Goal: Information Seeking & Learning: Learn about a topic

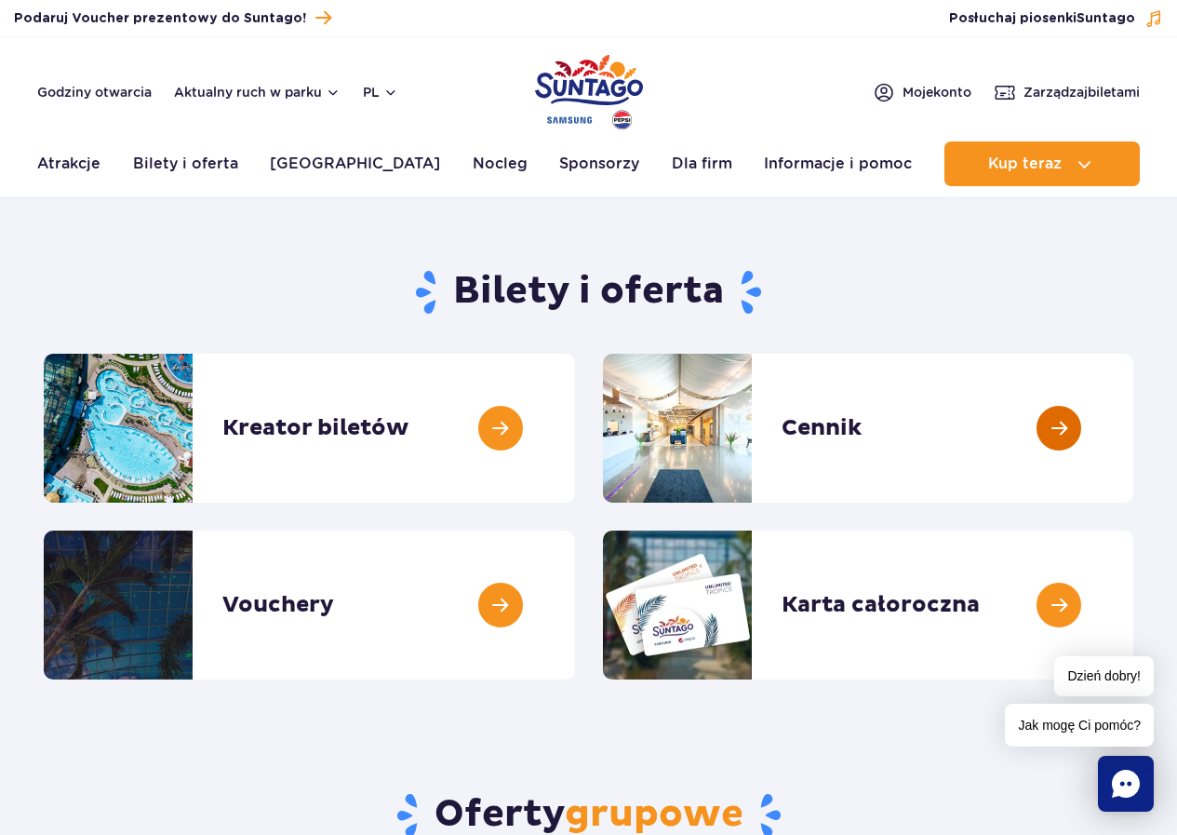
click at [1134, 428] on link at bounding box center [1134, 428] width 0 height 149
click at [1134, 434] on link at bounding box center [1134, 428] width 0 height 149
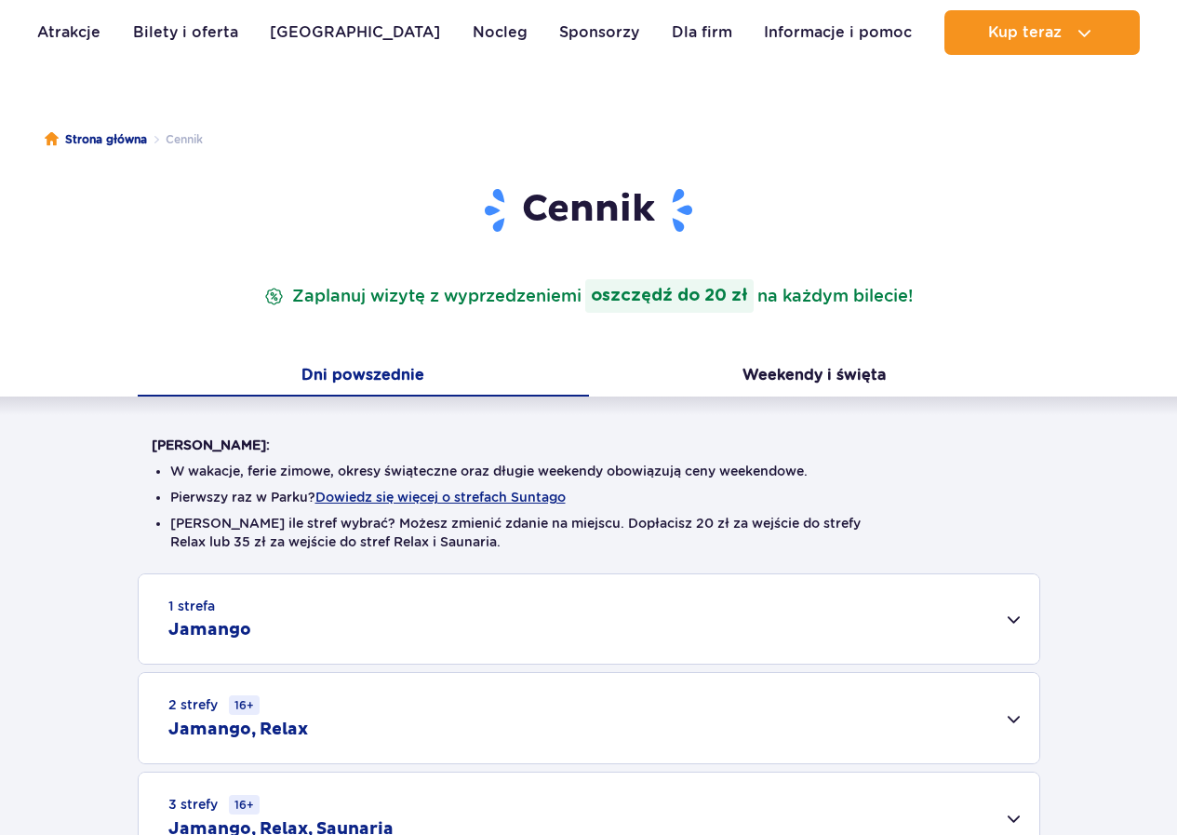
scroll to position [279, 0]
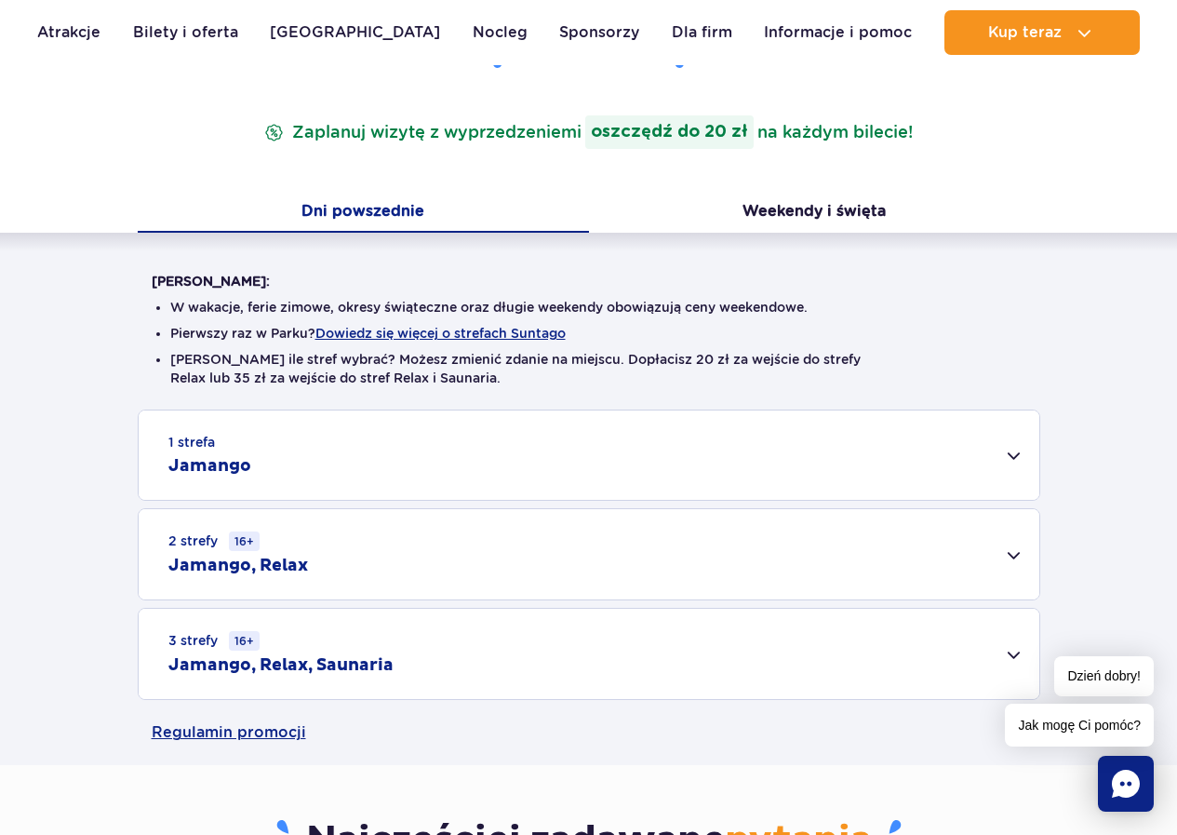
click at [1014, 457] on div "1 strefa Jamango" at bounding box center [589, 454] width 901 height 89
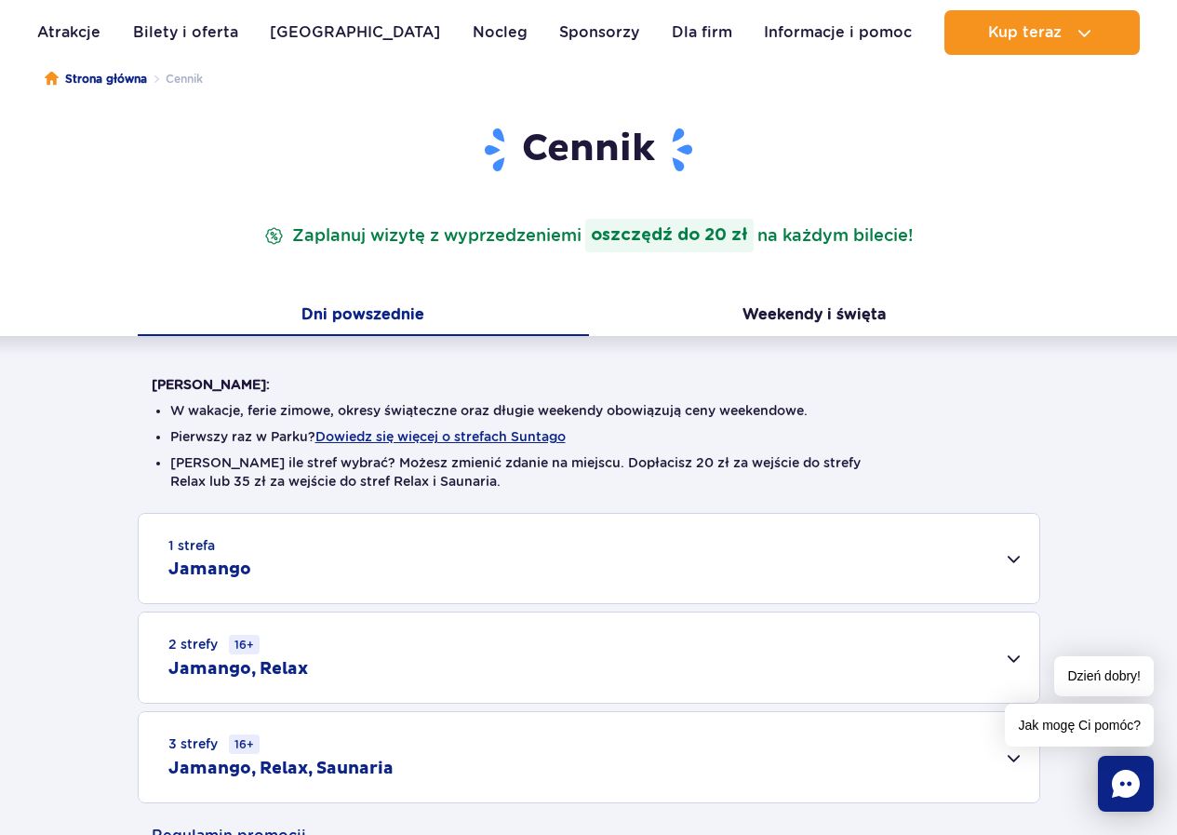
scroll to position [279, 0]
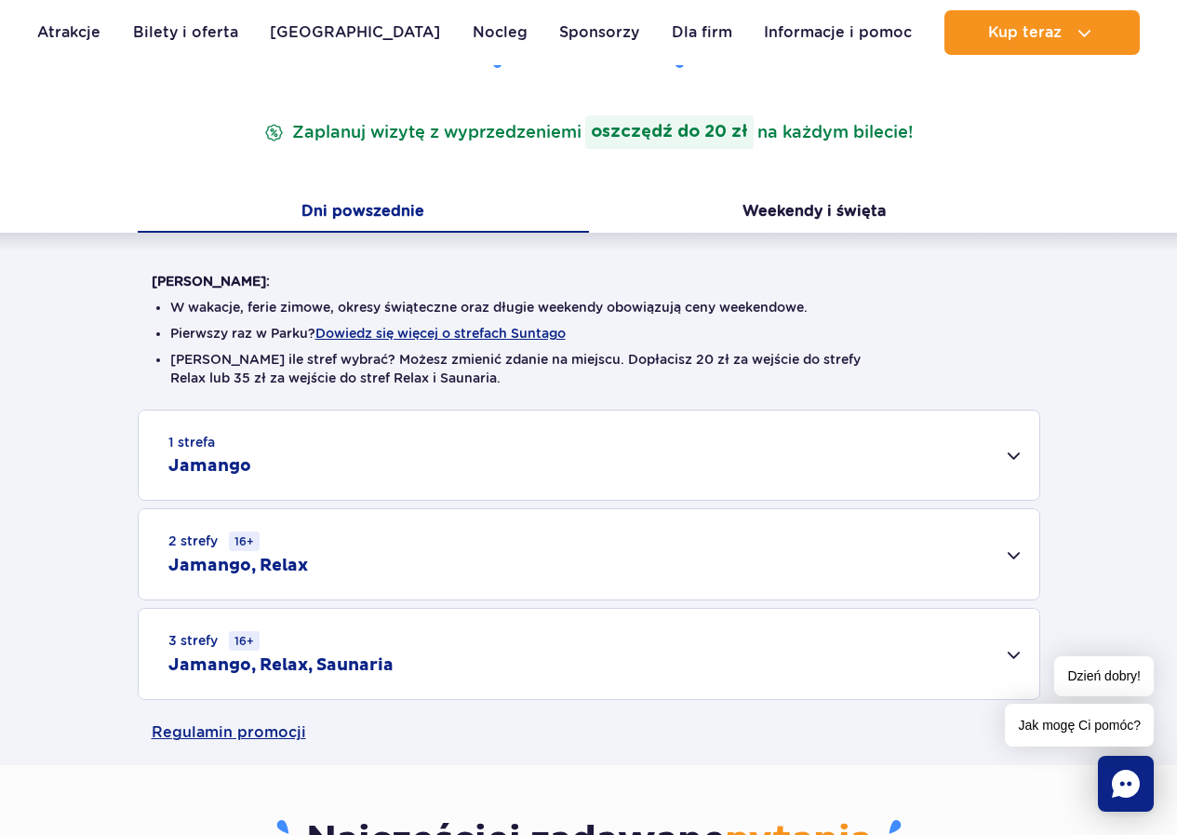
click at [1021, 554] on div "2 strefy 16+ Jamango, Relax" at bounding box center [589, 554] width 901 height 90
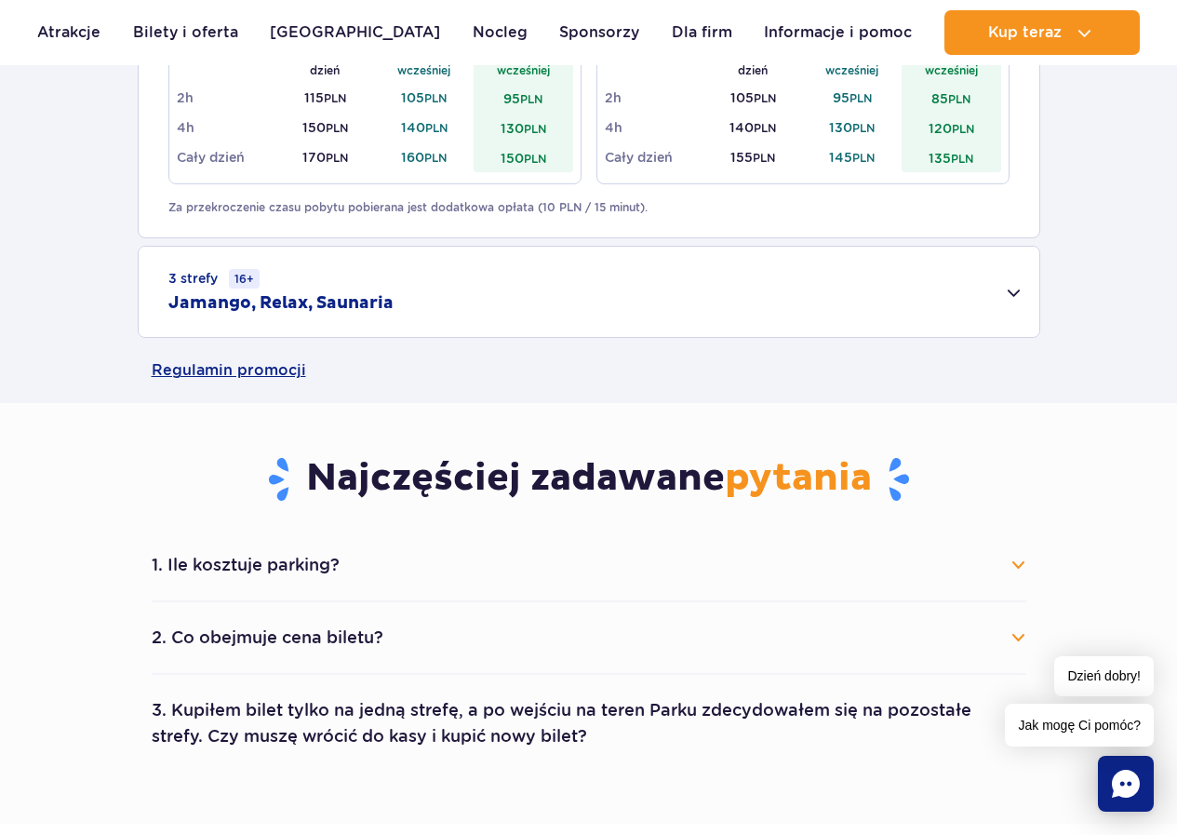
scroll to position [931, 0]
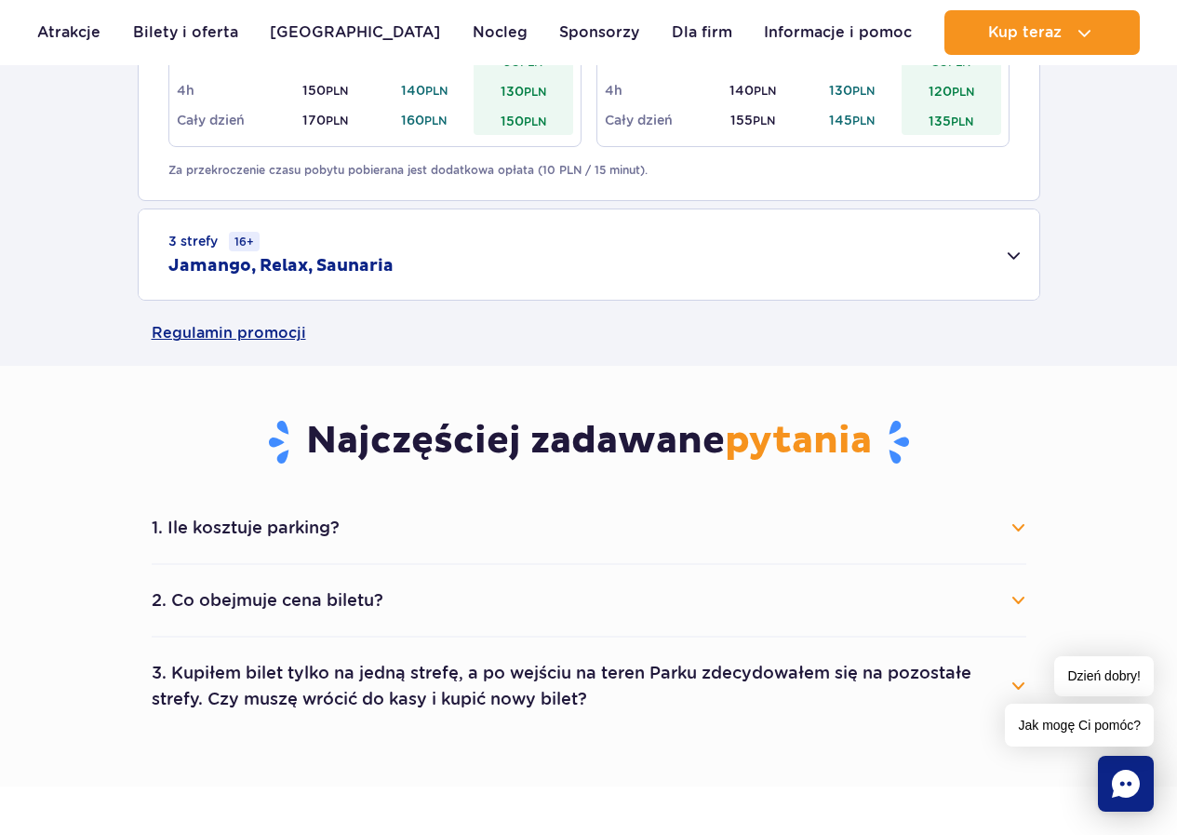
click at [1017, 524] on button "1. Ile kosztuje parking?" at bounding box center [589, 527] width 875 height 41
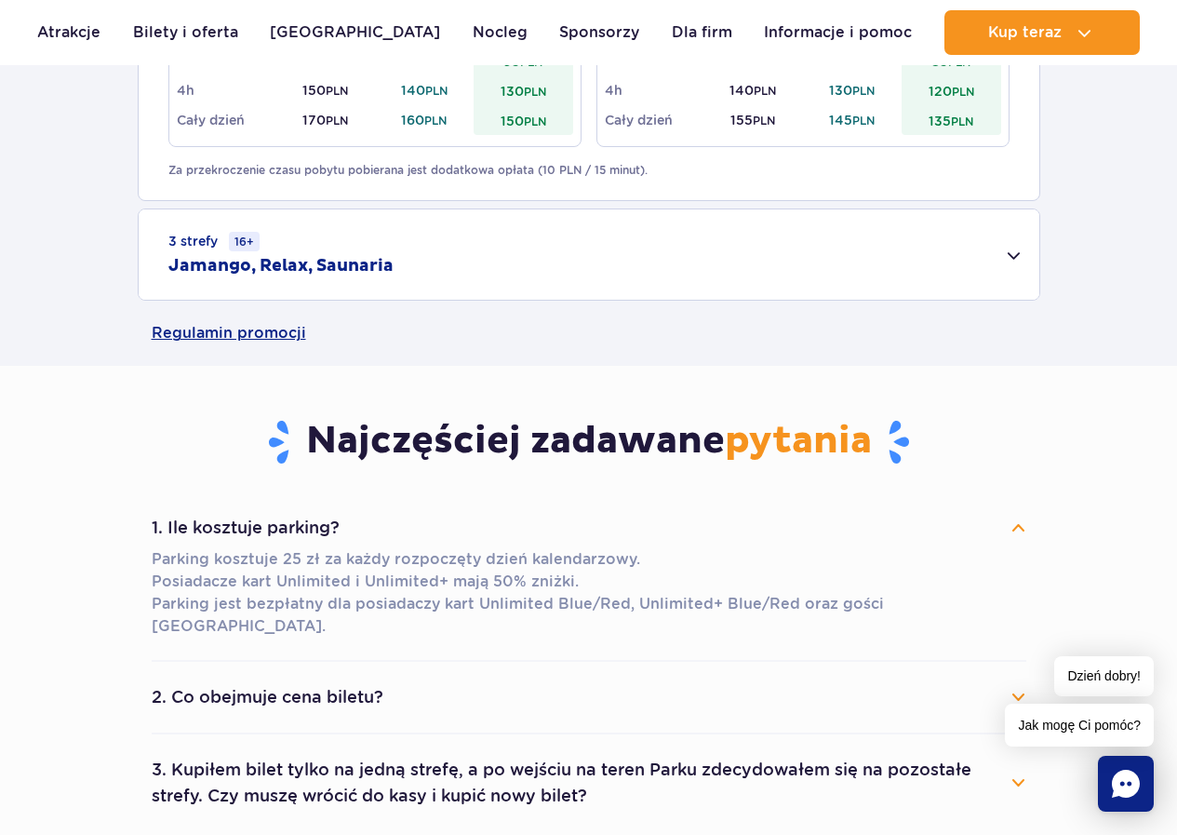
click at [1022, 669] on div "Dzień dobry! Jak mogę Ci pomóc?" at bounding box center [1079, 701] width 149 height 90
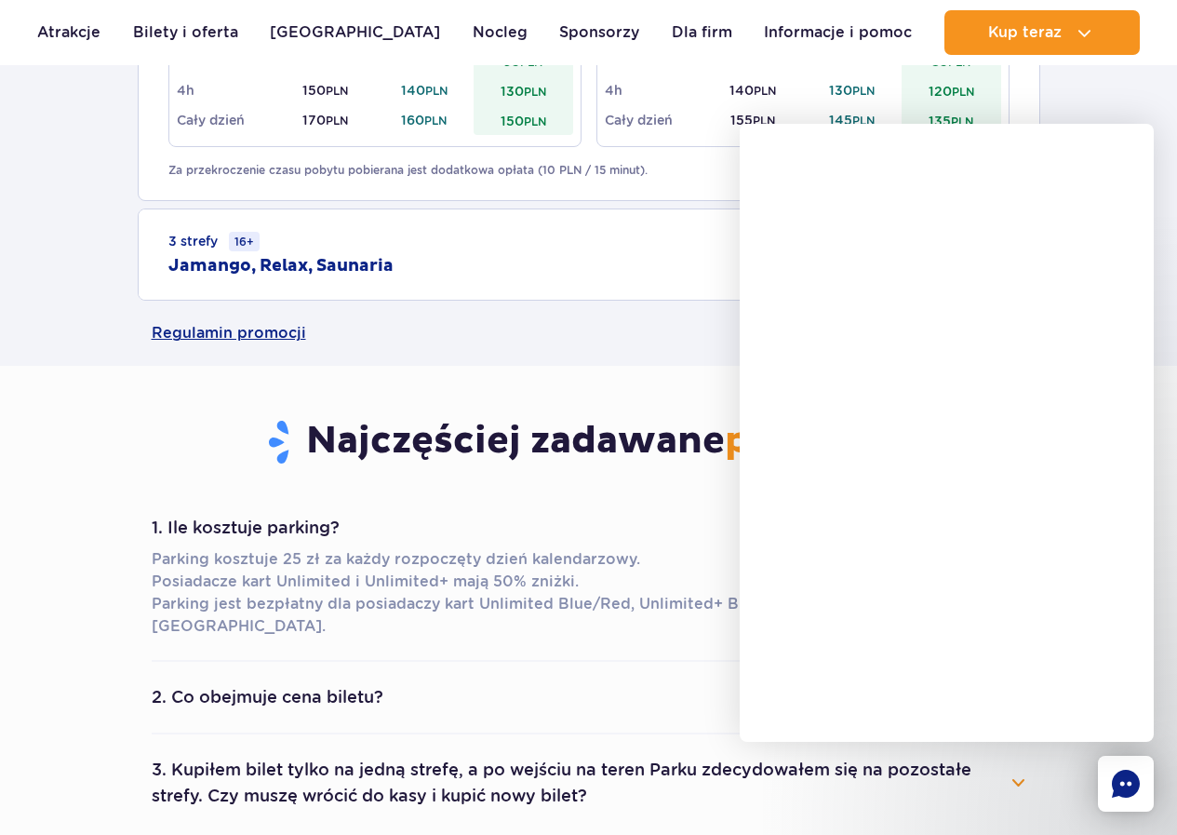
click at [368, 259] on h2 "Jamango, Relax, Saunaria" at bounding box center [280, 266] width 225 height 22
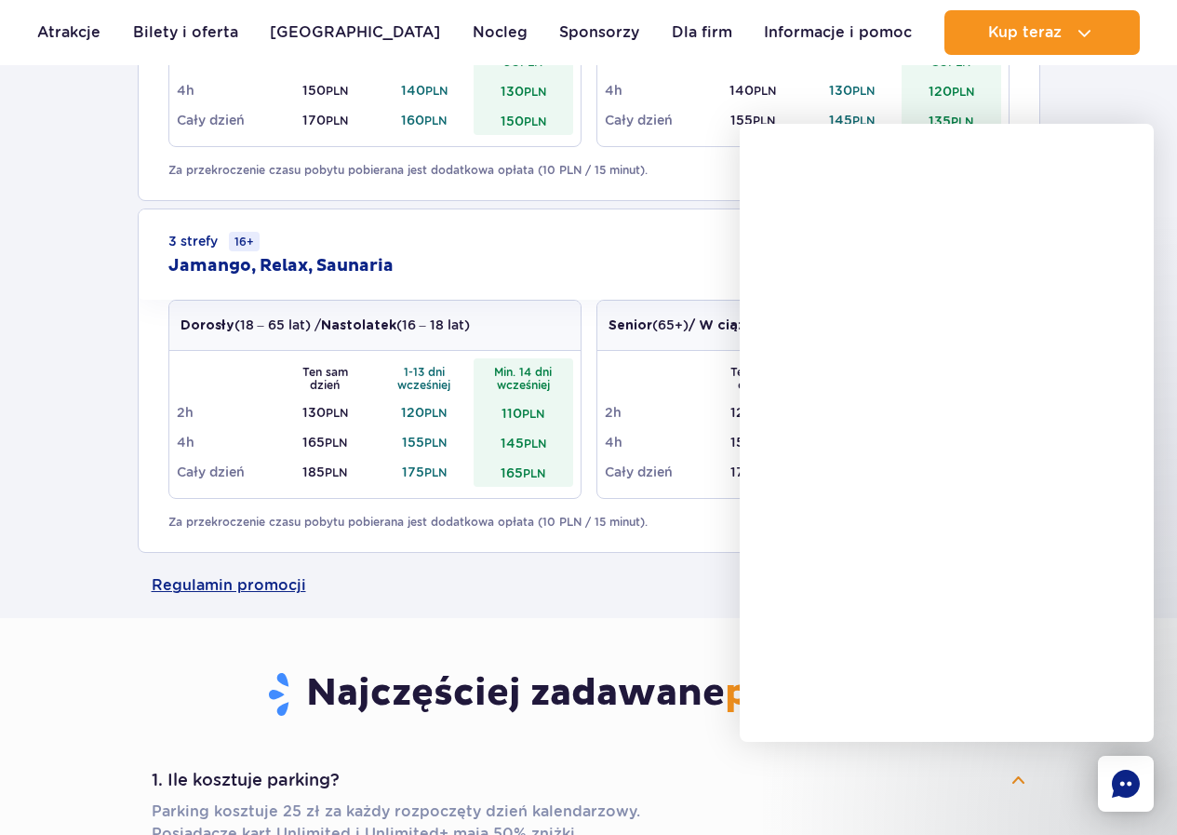
click at [97, 299] on div "1 strefa Jamango Dorosły (18 – 65 lat) / Nastolatek (16 – 18 lat) Ten sam dzień…" at bounding box center [588, 155] width 1177 height 795
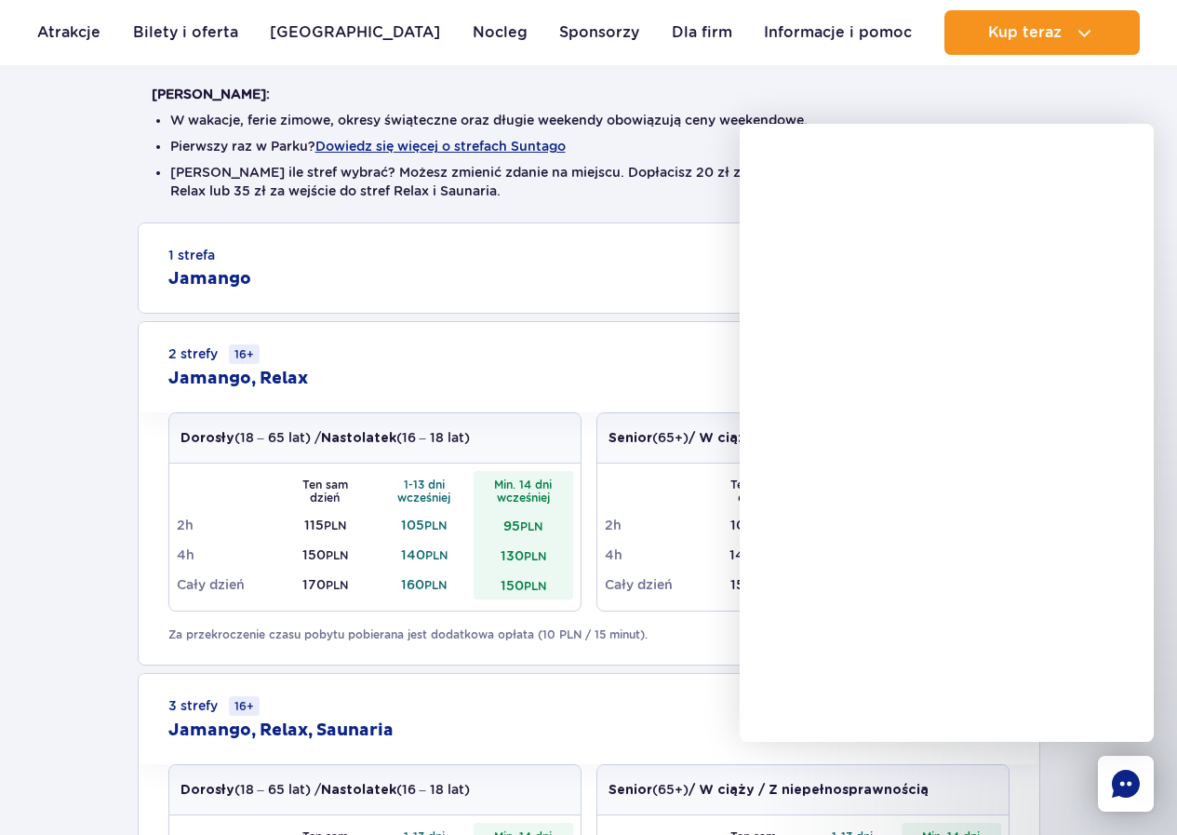
scroll to position [465, 0]
